Goal: Navigation & Orientation: Find specific page/section

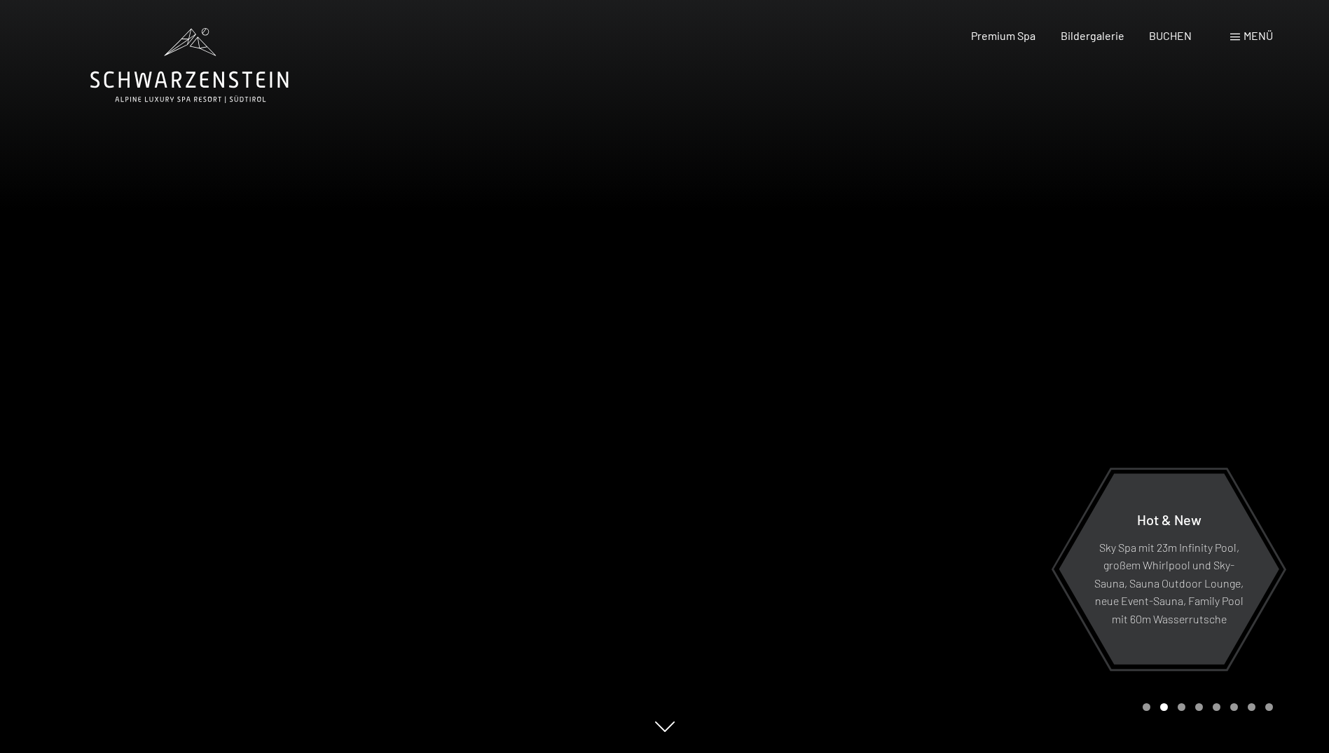
click at [55, 359] on div at bounding box center [332, 376] width 665 height 753
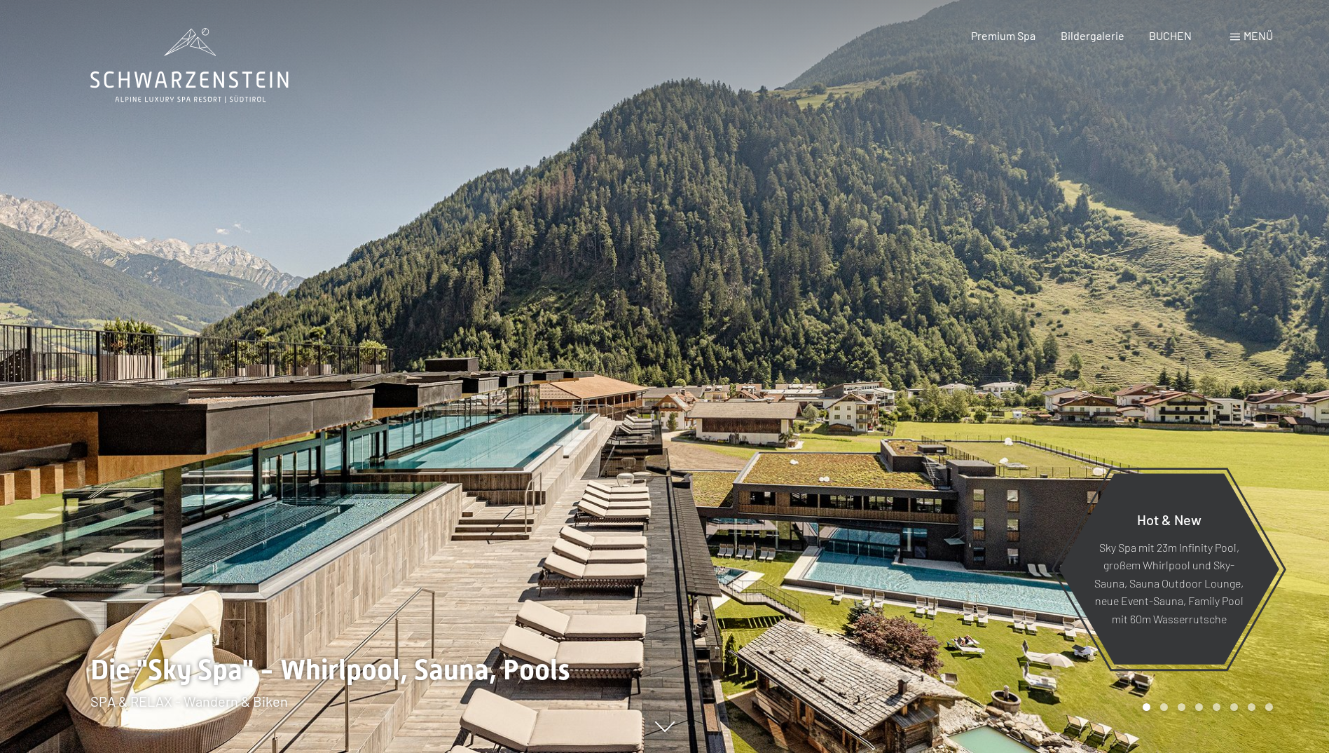
click at [55, 359] on div at bounding box center [332, 376] width 665 height 753
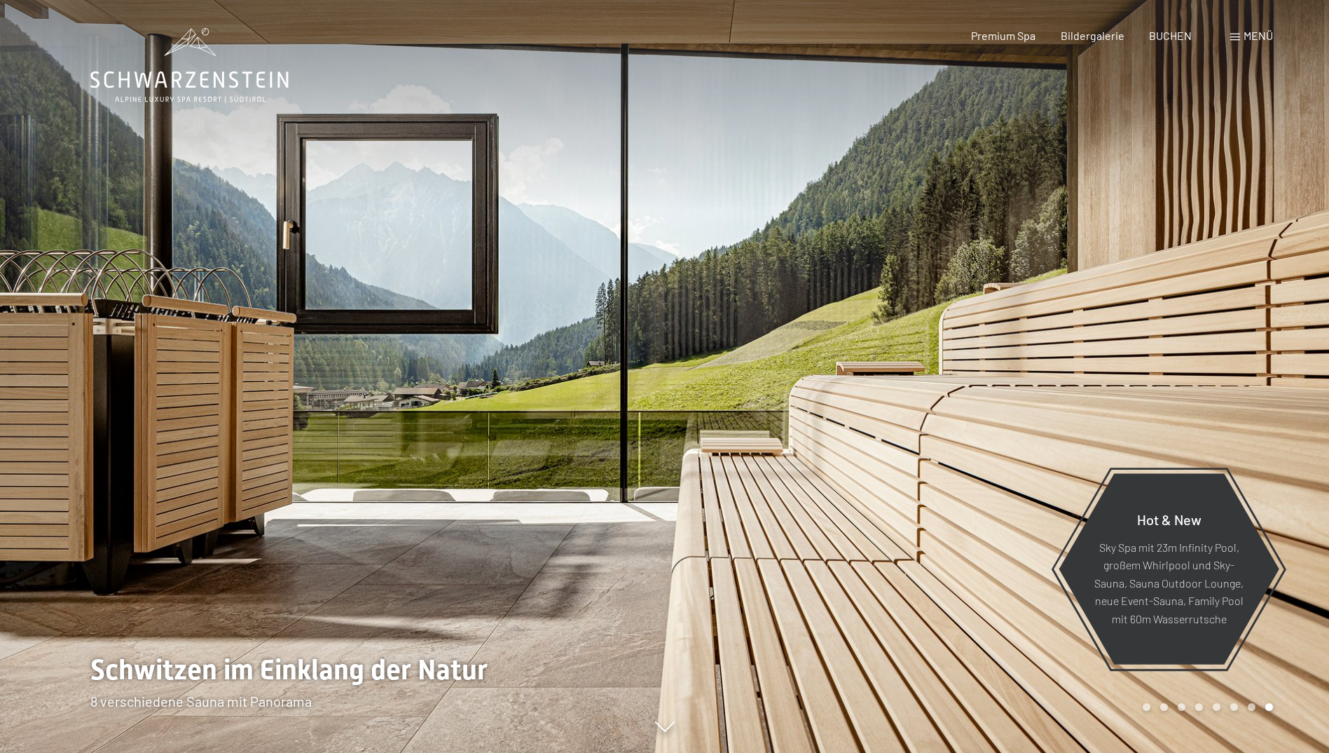
click at [55, 359] on div at bounding box center [332, 376] width 665 height 753
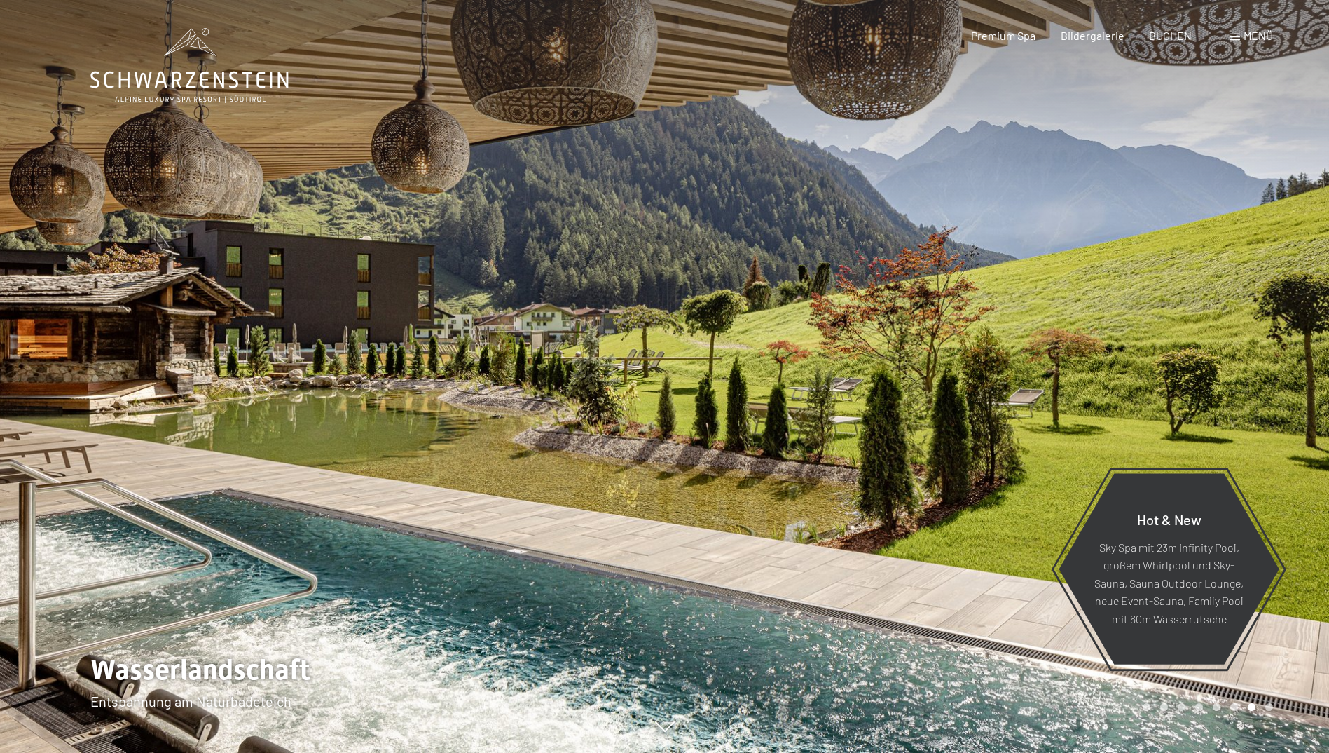
click at [55, 359] on div at bounding box center [332, 376] width 665 height 753
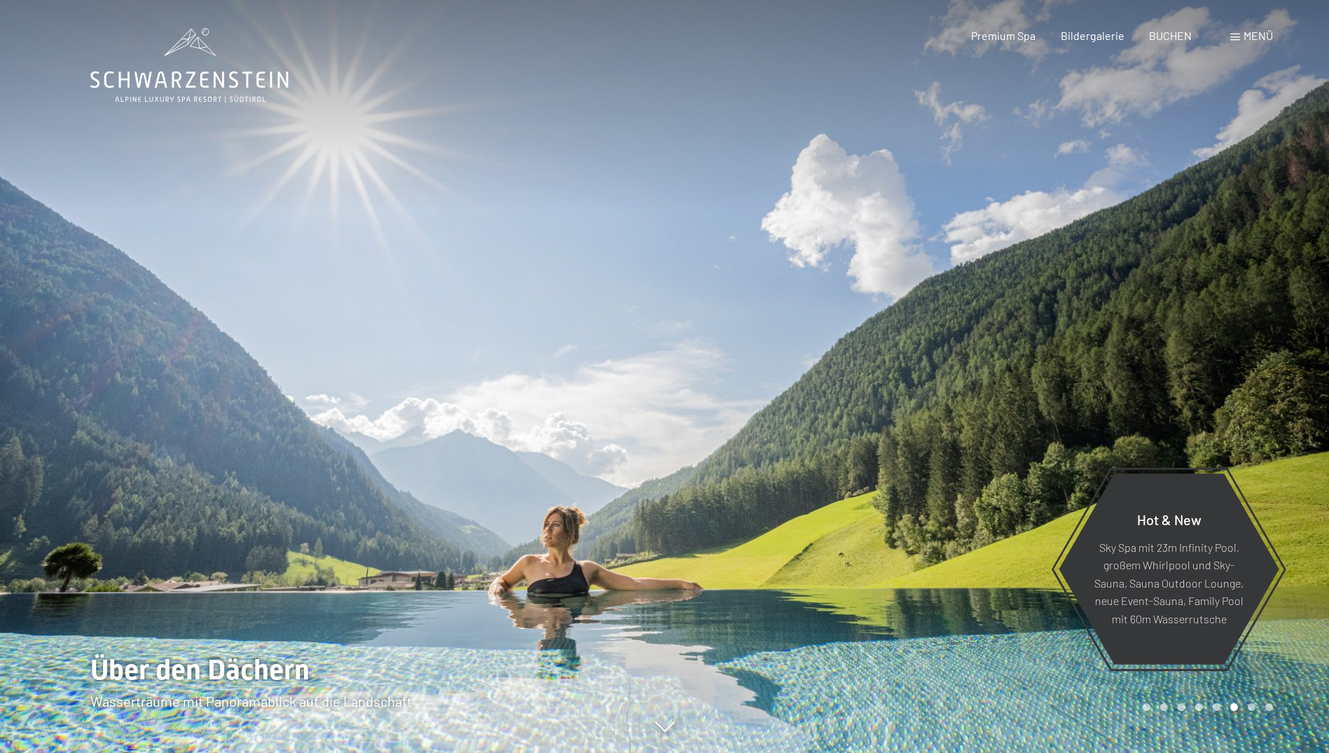
click at [55, 359] on div at bounding box center [332, 376] width 665 height 753
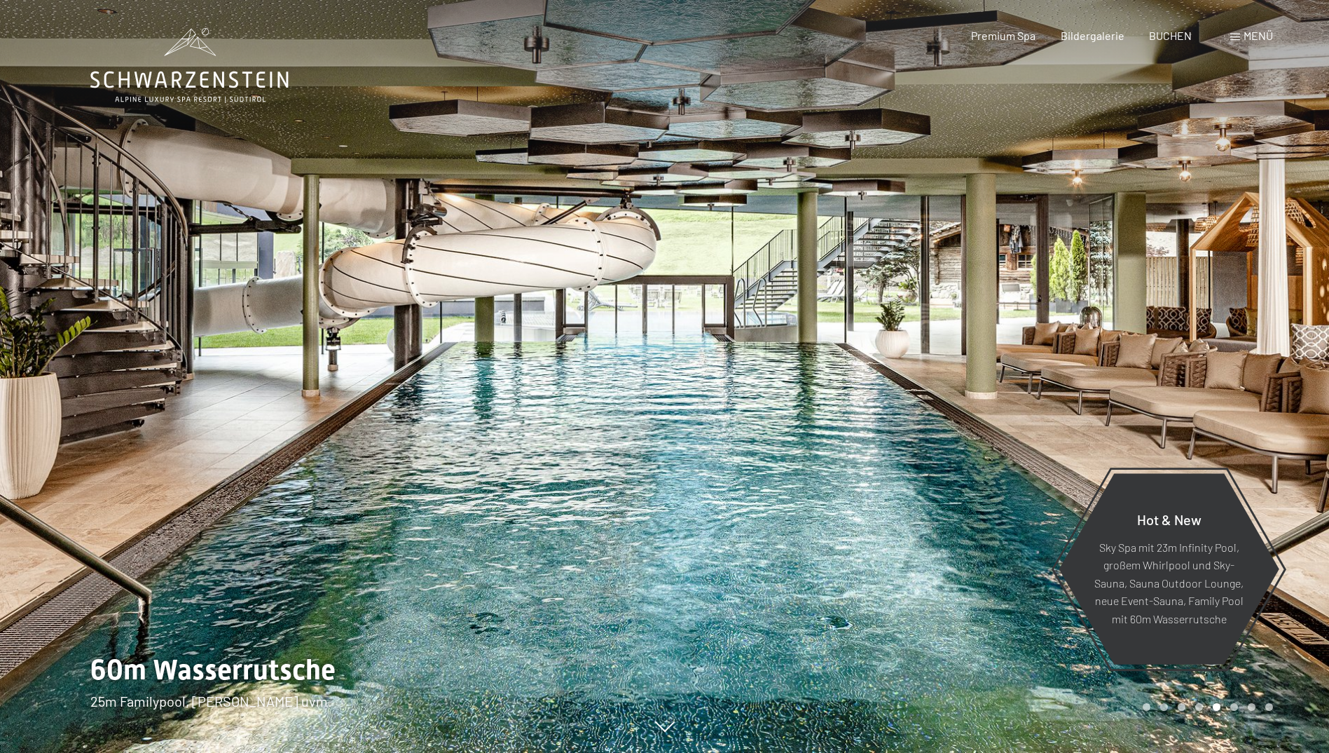
click at [129, 334] on div at bounding box center [332, 376] width 665 height 753
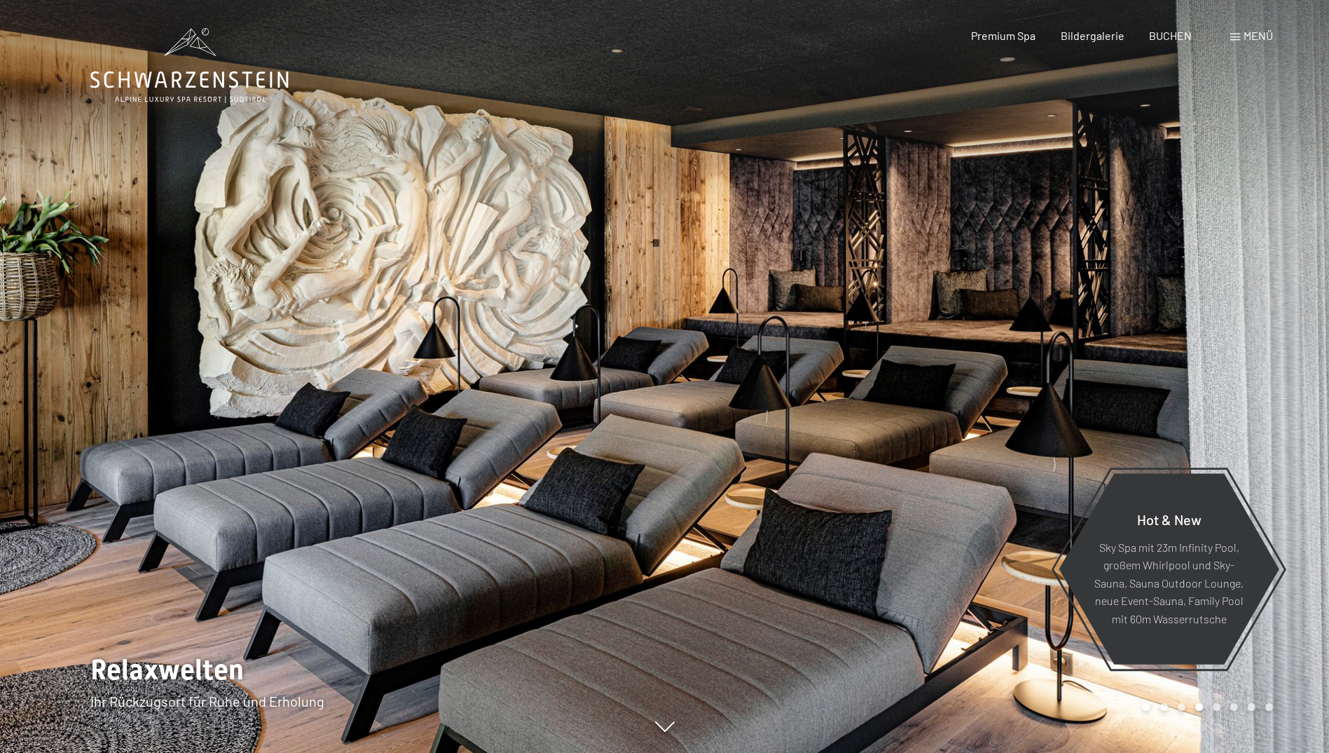
click at [129, 334] on div at bounding box center [332, 376] width 665 height 753
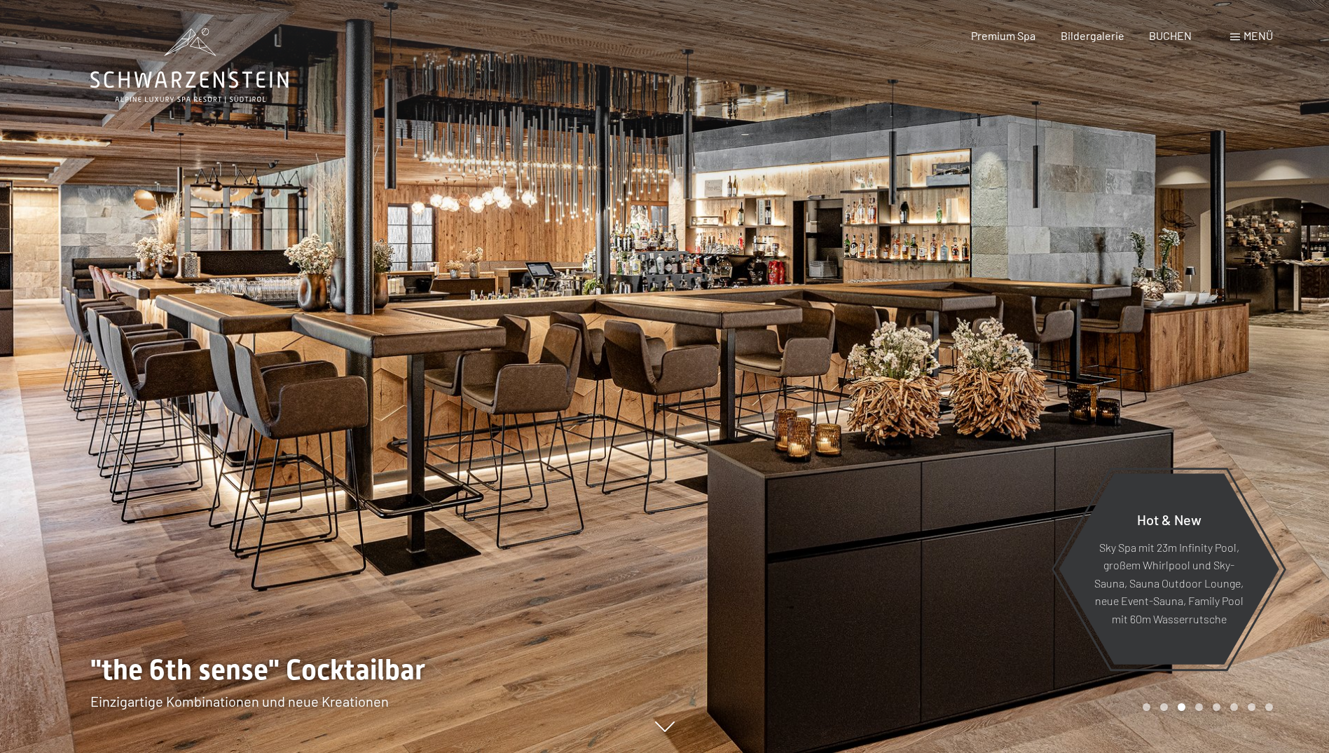
click at [129, 334] on div at bounding box center [332, 376] width 665 height 753
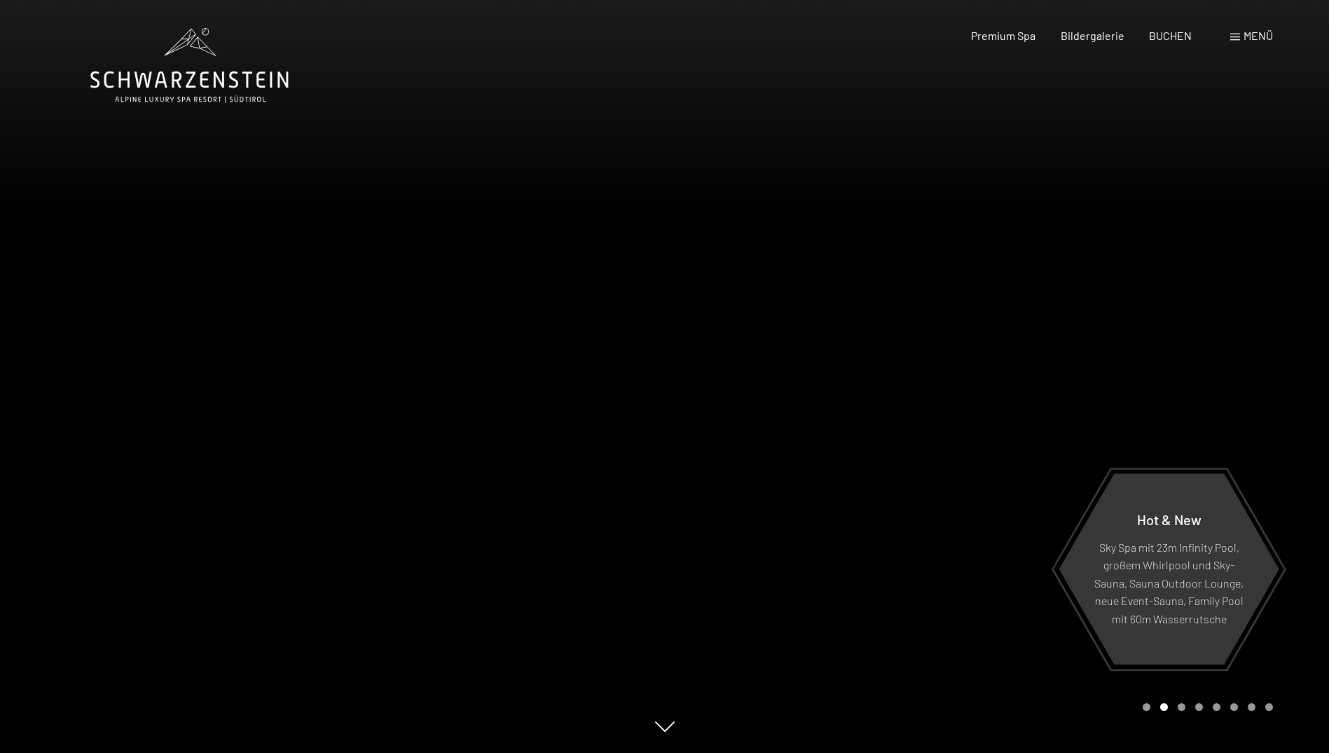
click at [129, 334] on div at bounding box center [332, 376] width 665 height 753
